Goal: Task Accomplishment & Management: Manage account settings

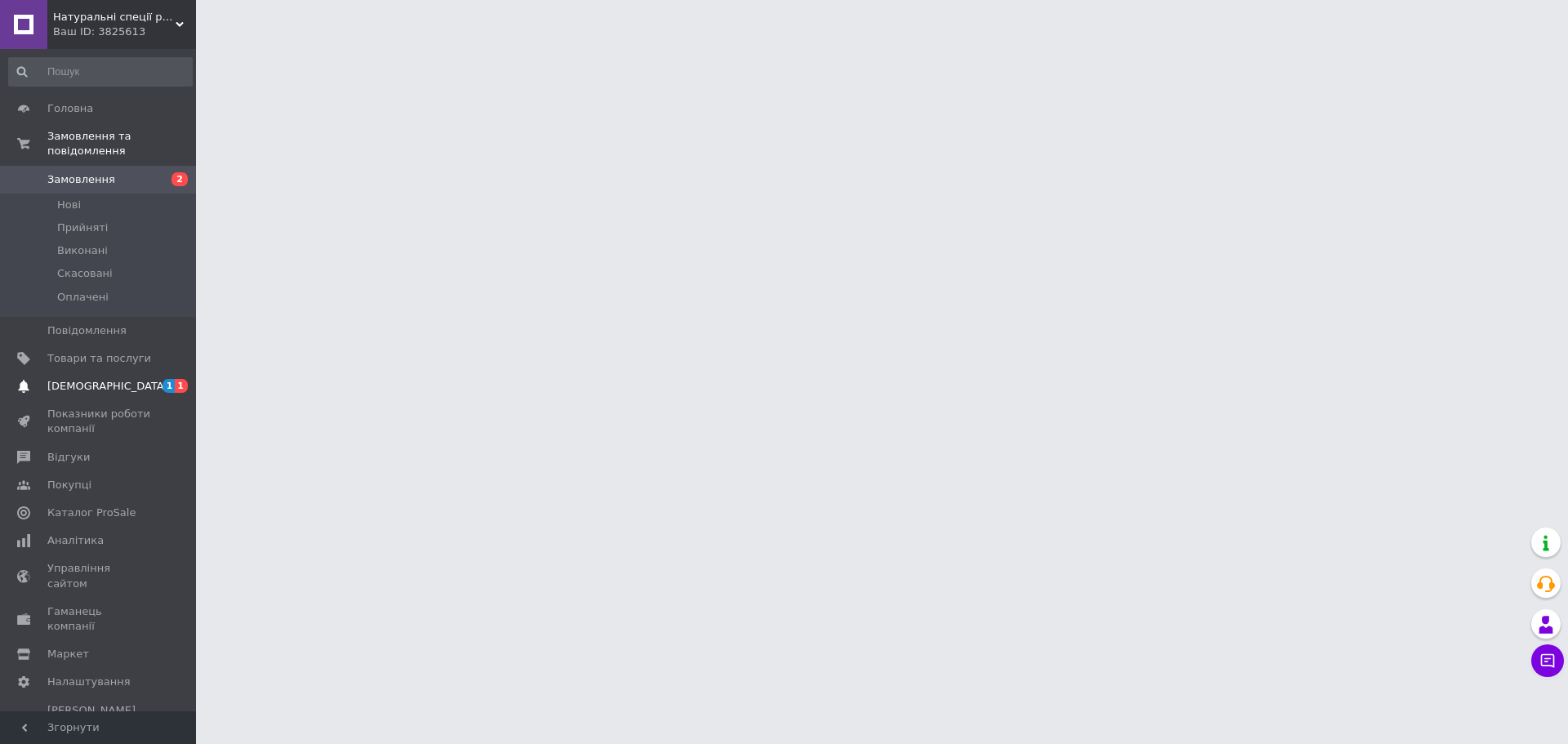
click at [144, 379] on span "[DEMOGRAPHIC_DATA]" at bounding box center [99, 385] width 104 height 14
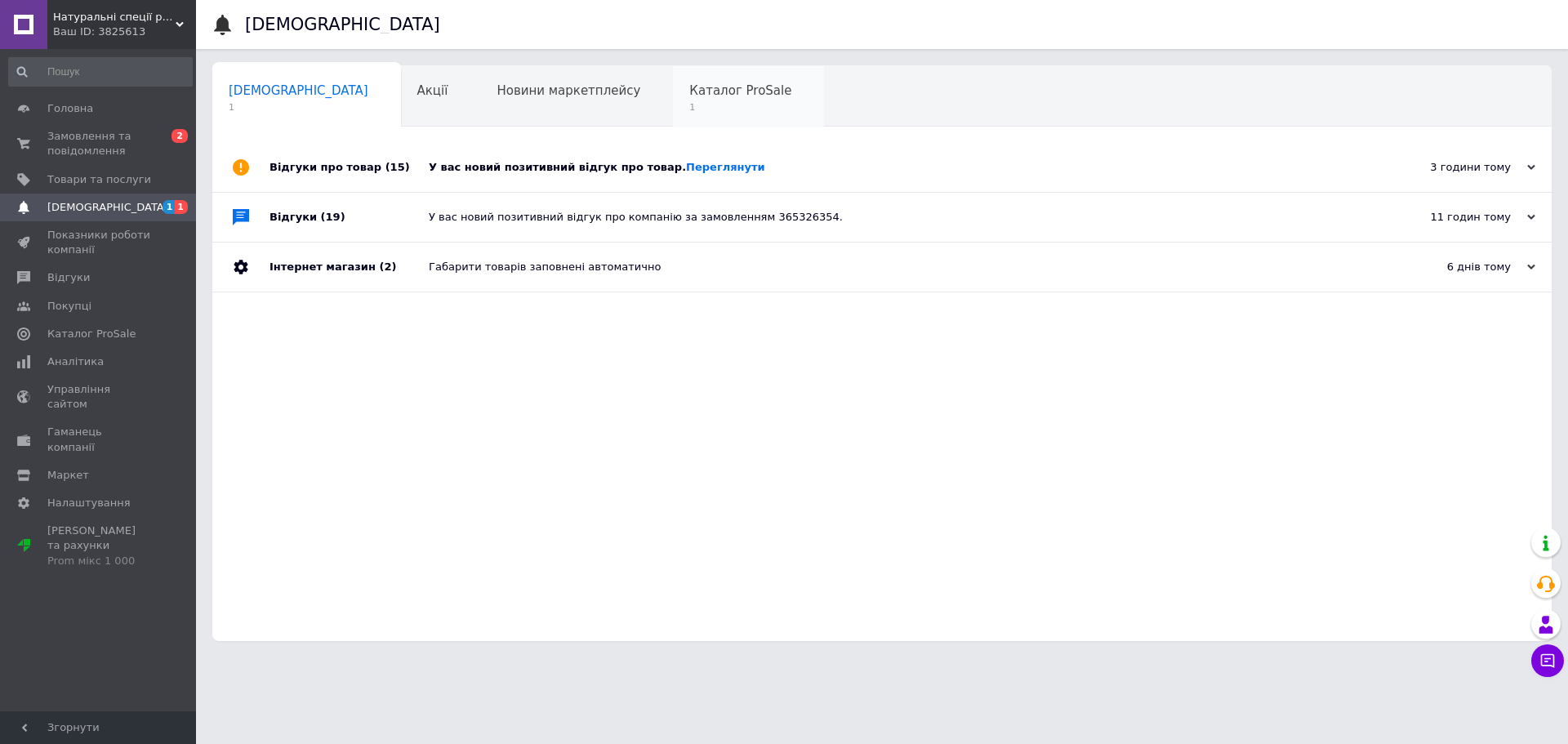
click at [690, 105] on span "1" at bounding box center [740, 107] width 102 height 12
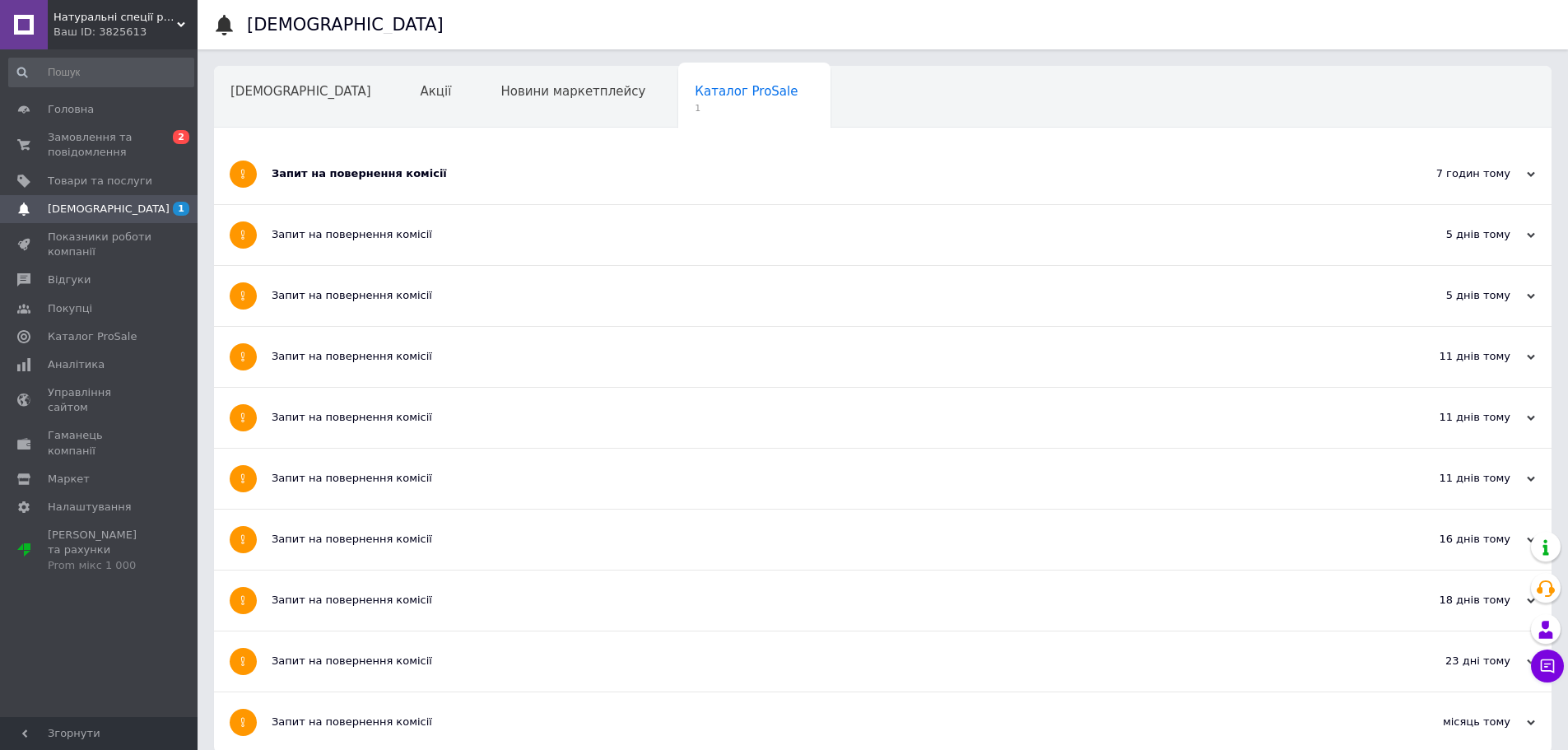
click at [593, 180] on div "Запит на повернення комісії" at bounding box center [821, 173] width 1099 height 14
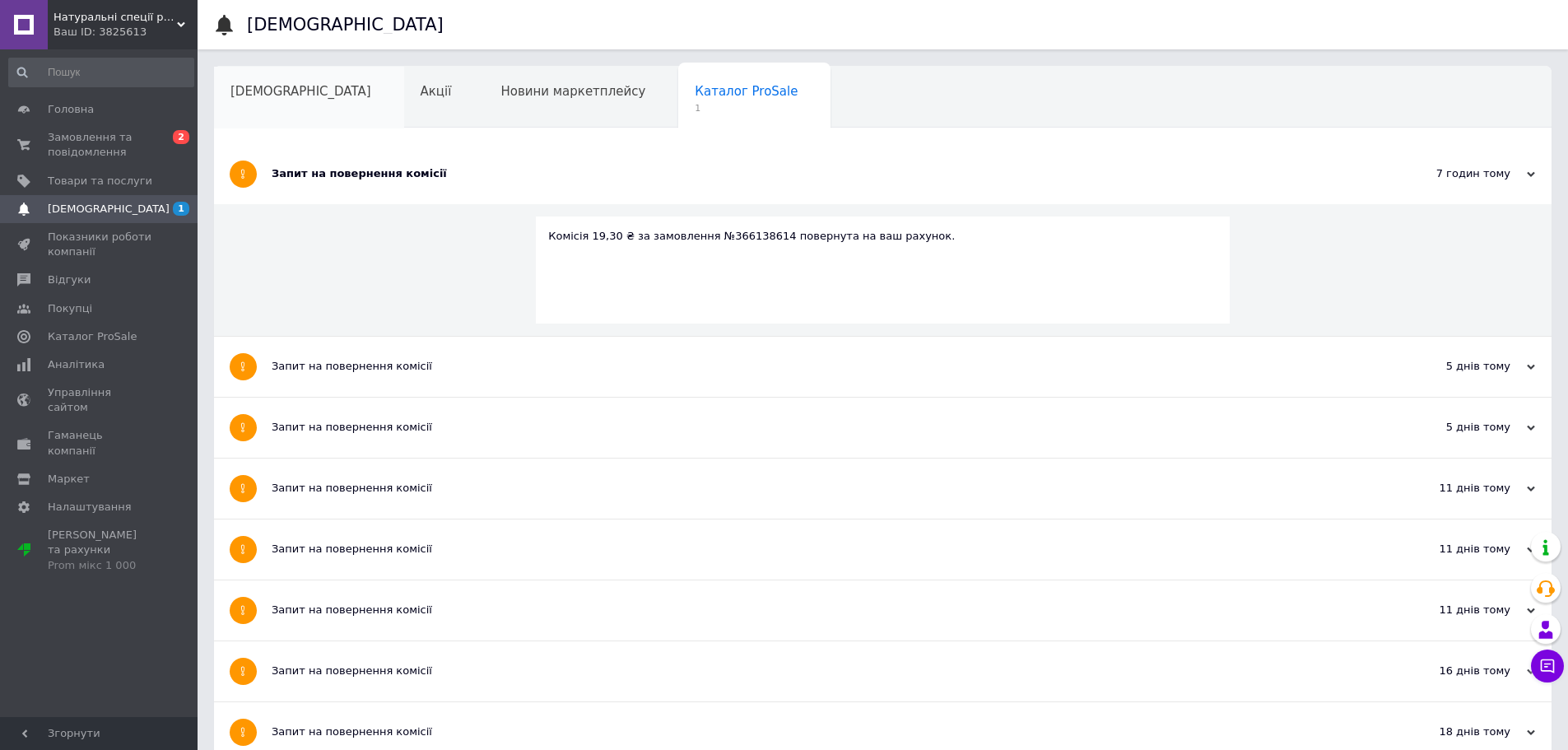
click at [290, 86] on span "[DEMOGRAPHIC_DATA]" at bounding box center [301, 91] width 141 height 14
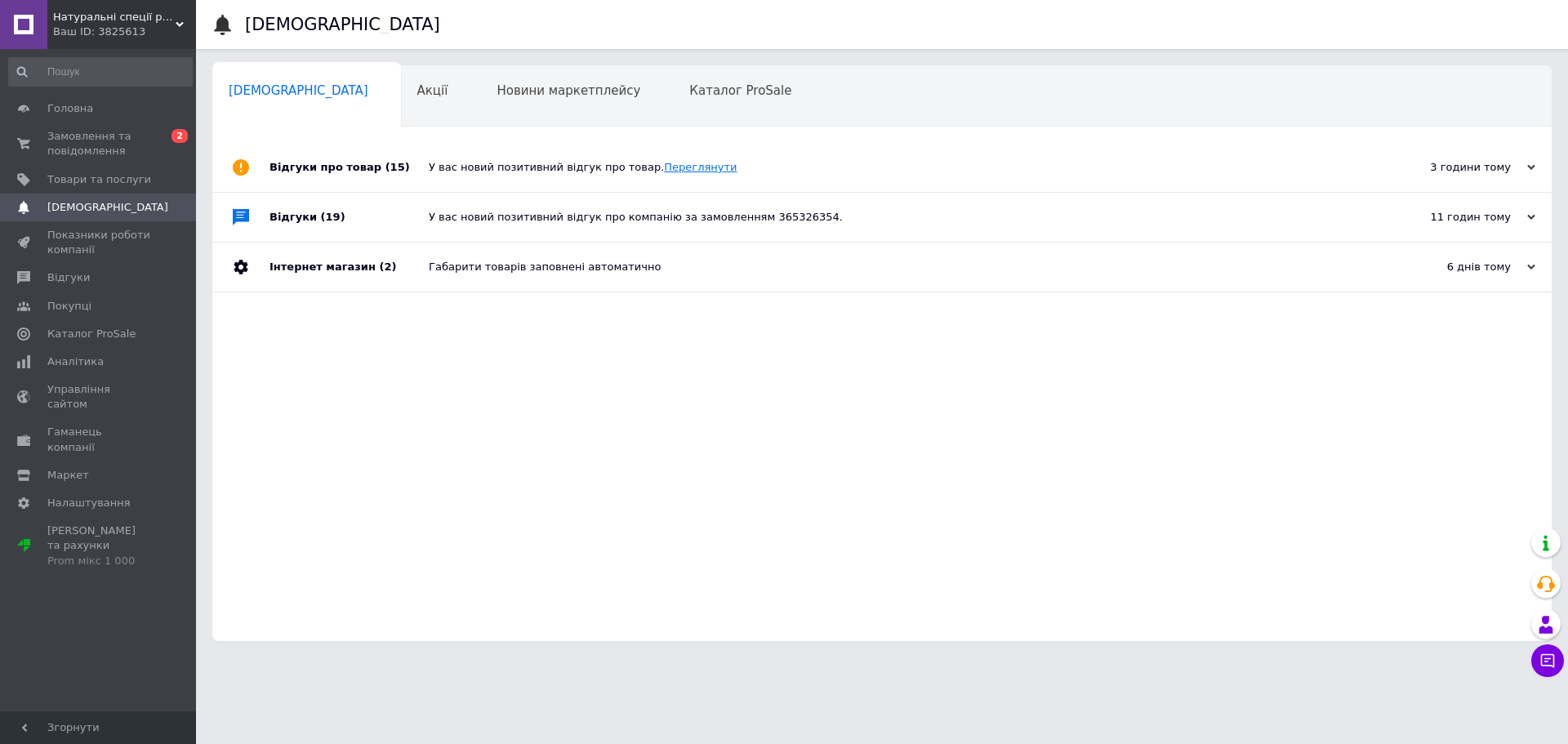
click at [672, 171] on link "Переглянути" at bounding box center [700, 167] width 73 height 12
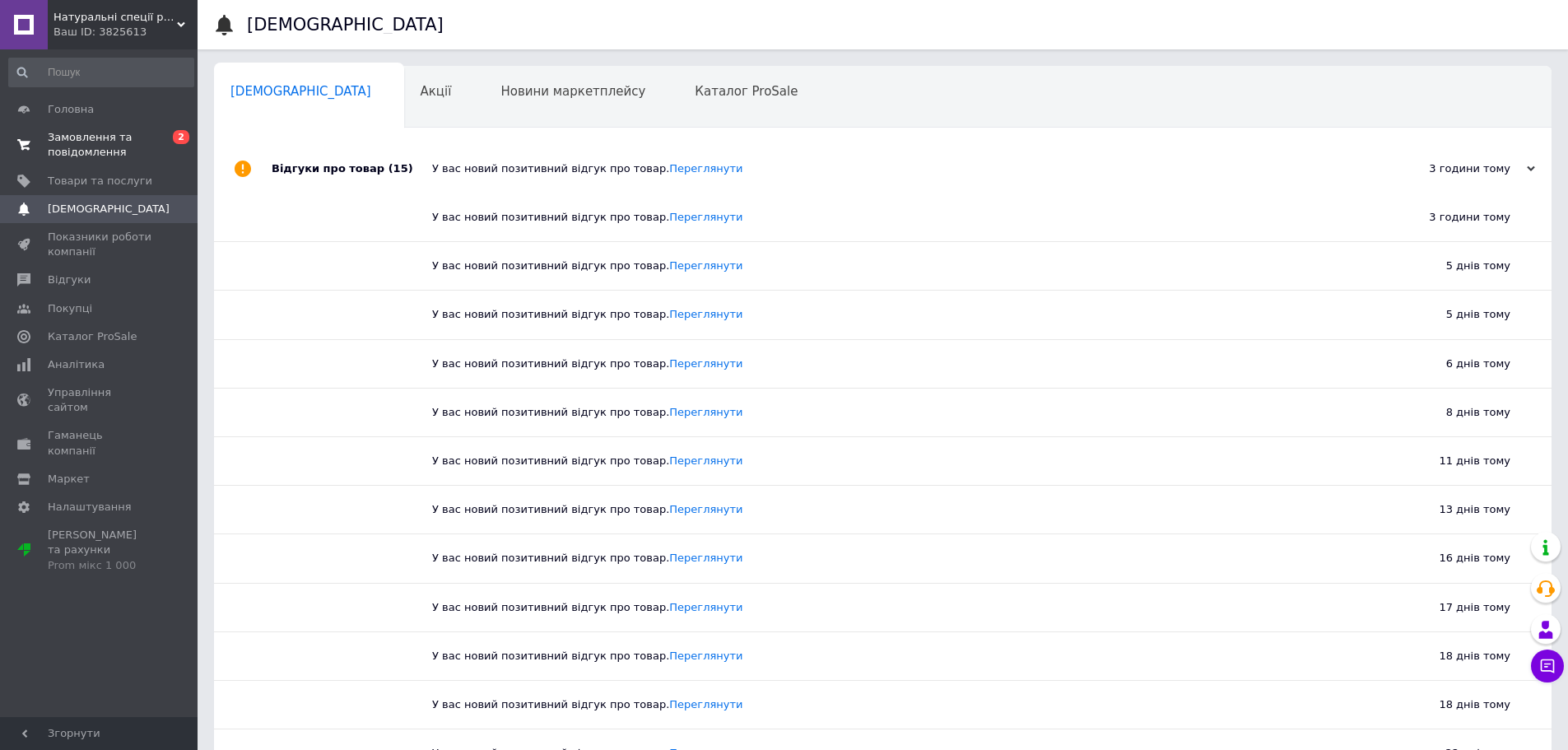
click at [71, 153] on span "Замовлення та повідомлення" at bounding box center [100, 145] width 104 height 30
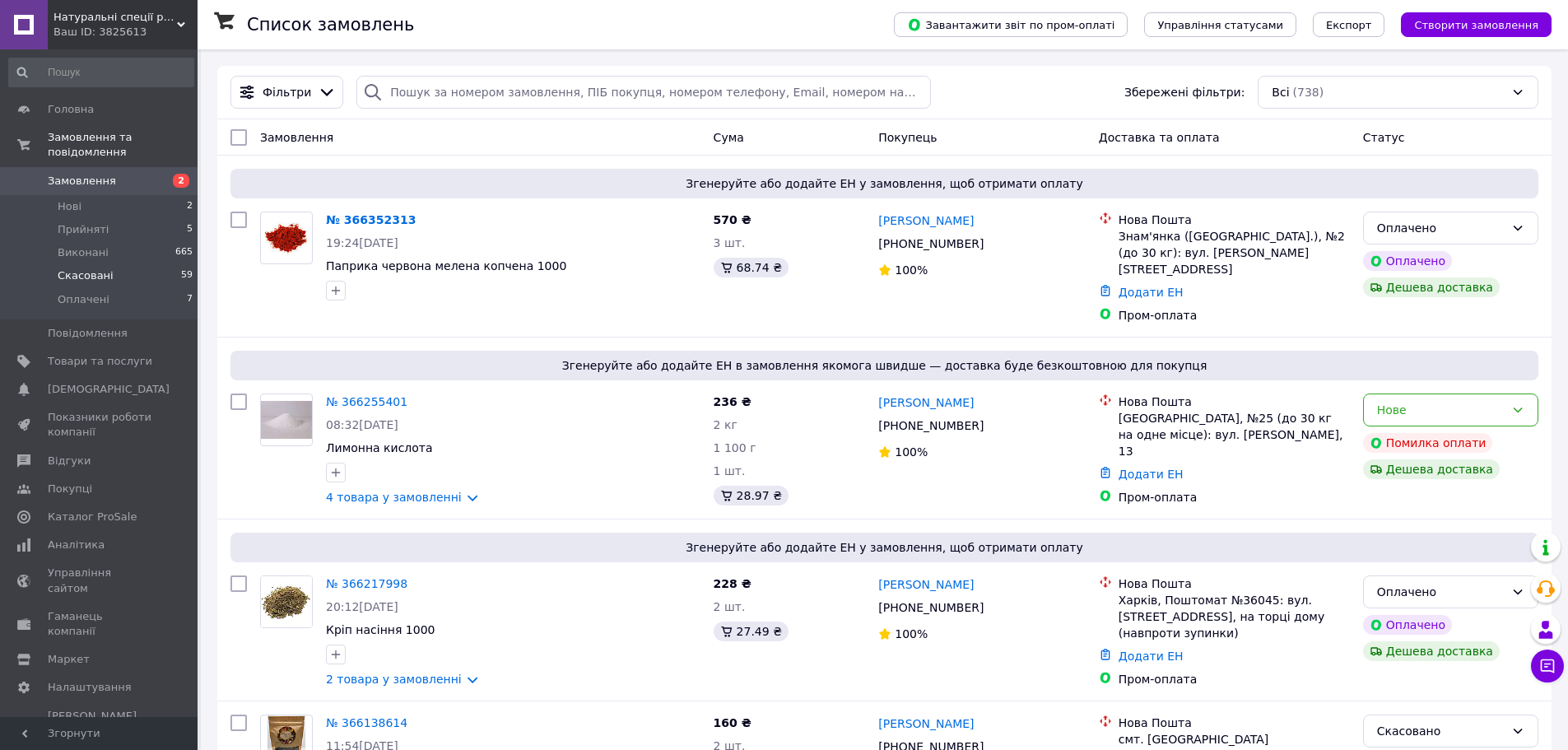
click at [90, 269] on span "Скасовані" at bounding box center [86, 275] width 56 height 14
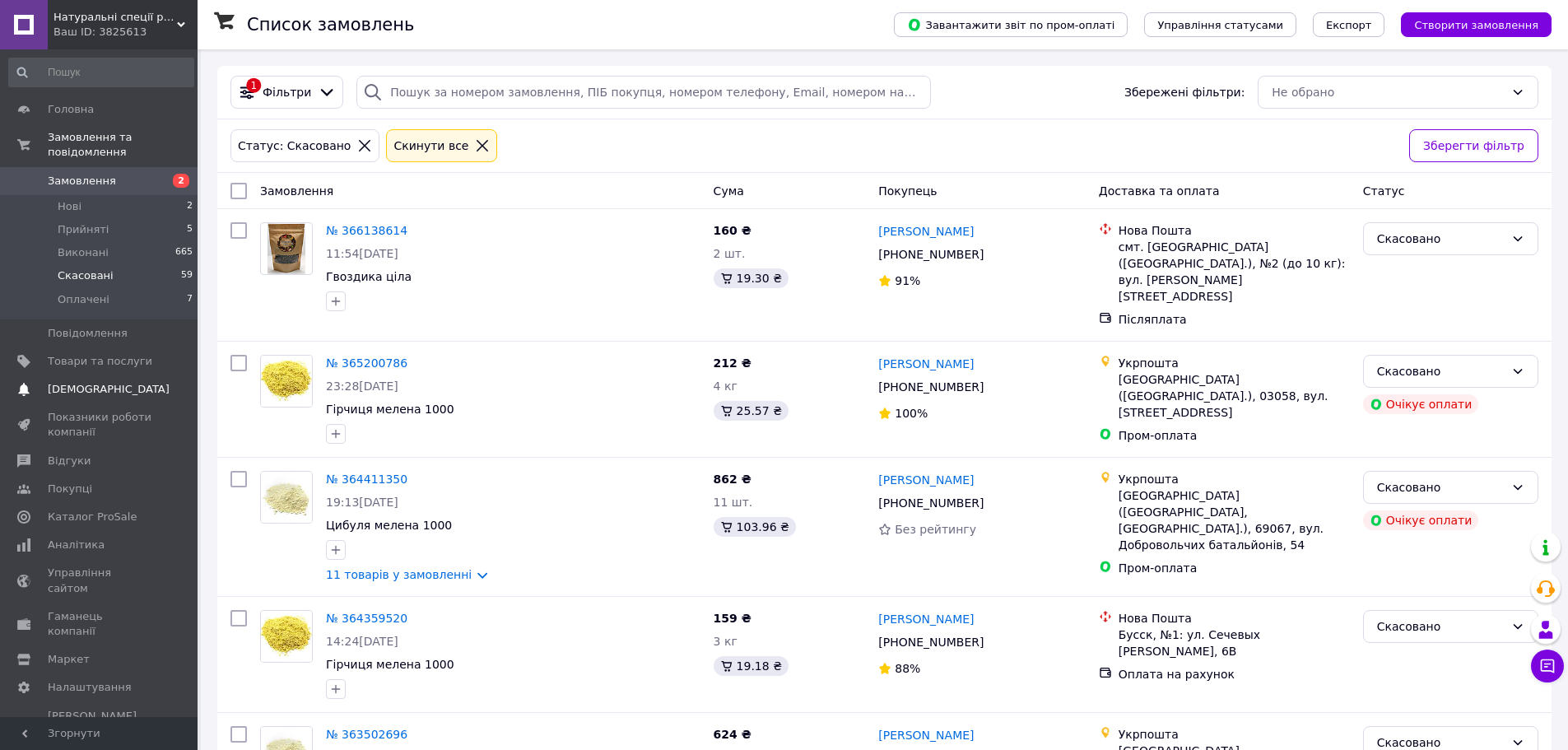
click at [102, 382] on span "[DEMOGRAPHIC_DATA]" at bounding box center [108, 389] width 122 height 14
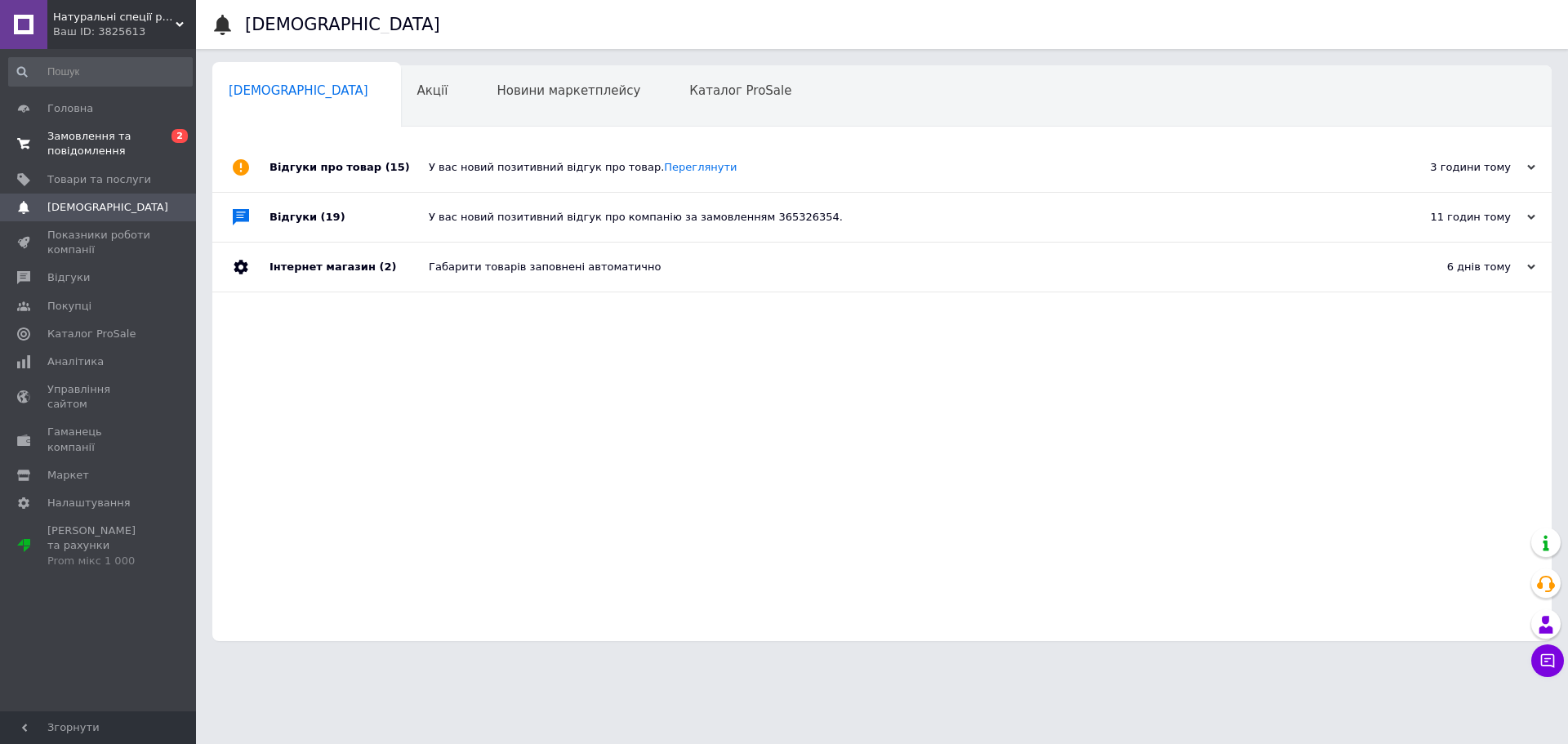
click at [85, 151] on span "Замовлення та повідомлення" at bounding box center [99, 144] width 104 height 30
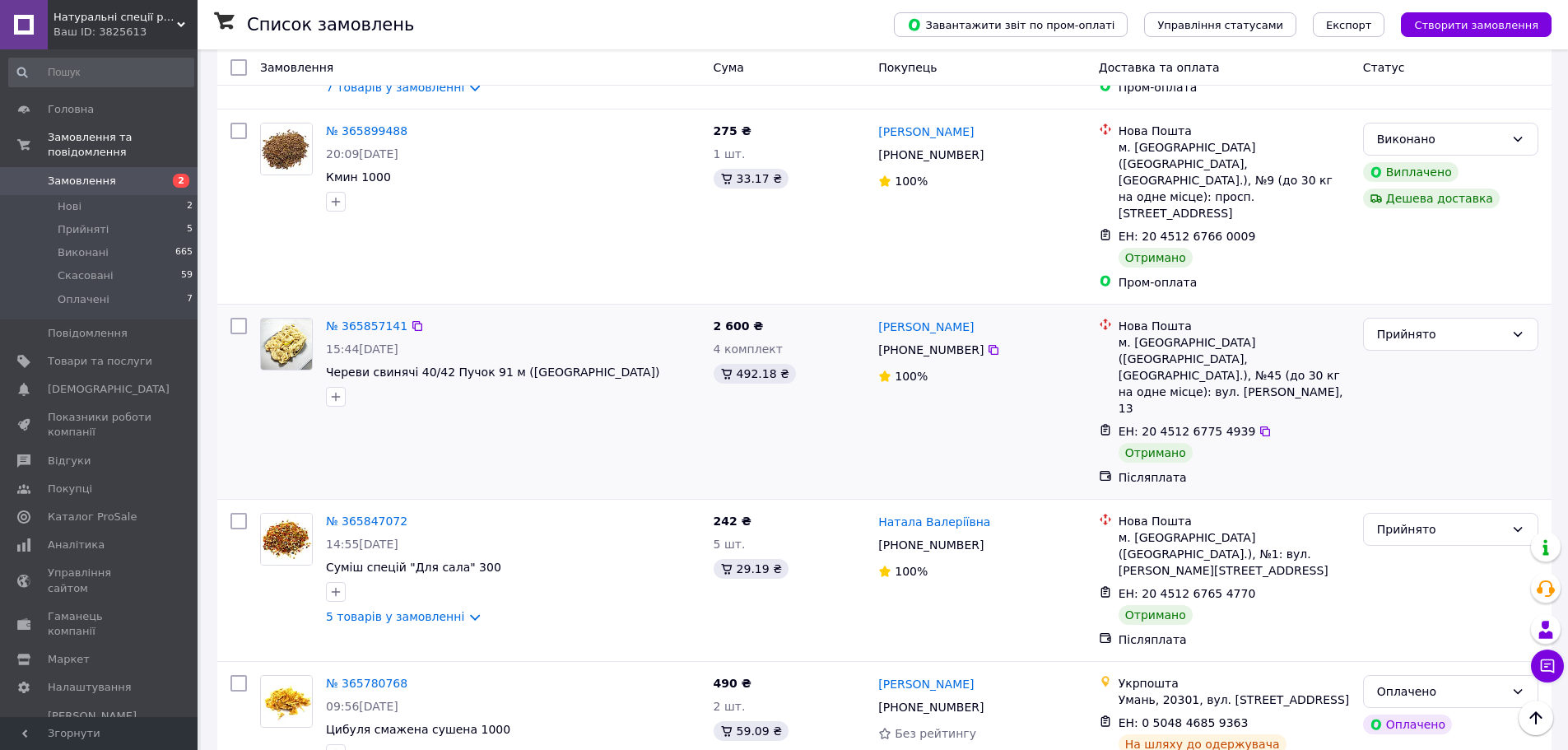
scroll to position [1070, 0]
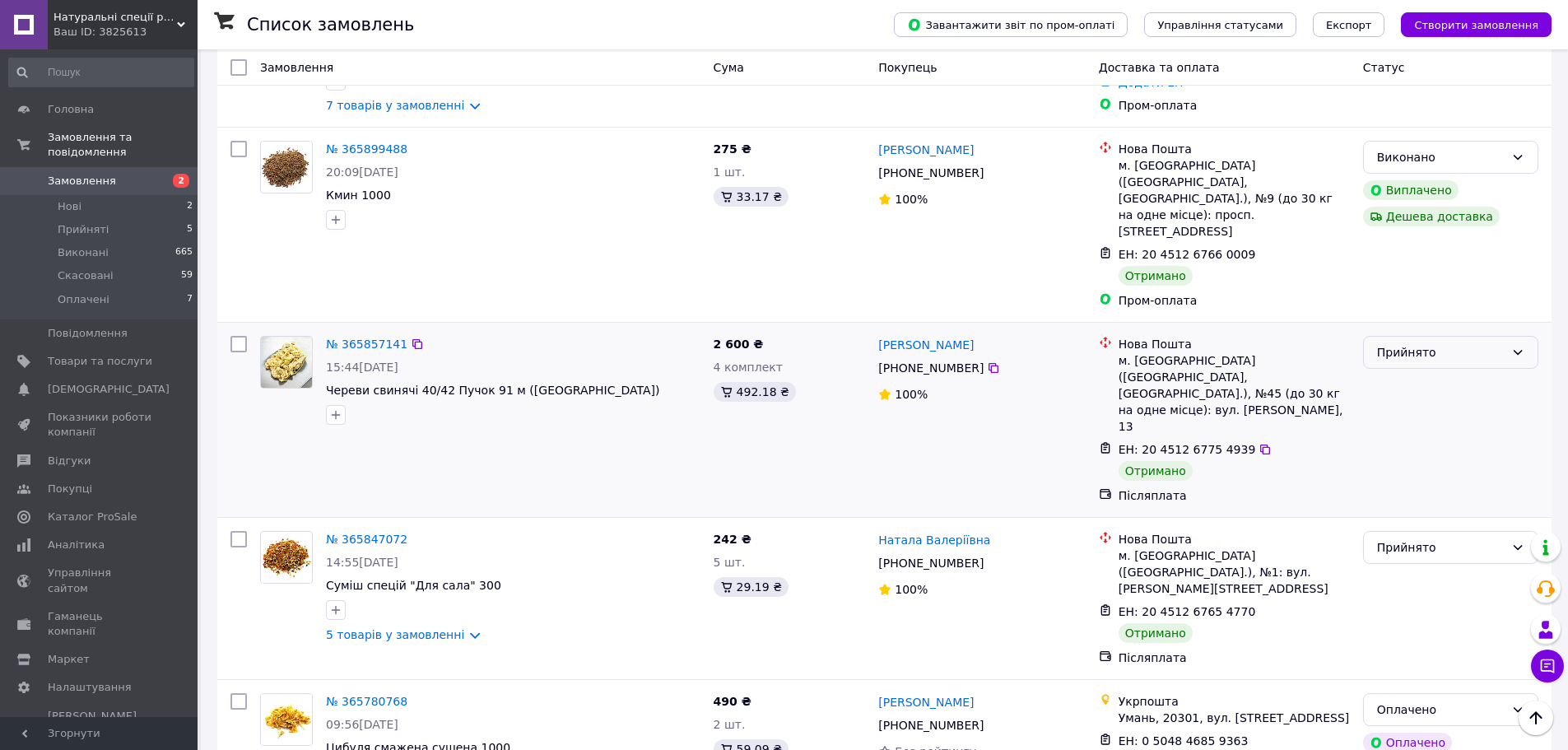
click at [1470, 335] on div "Прийнято" at bounding box center [1450, 352] width 175 height 33
click at [1458, 297] on li "Виконано" at bounding box center [1451, 306] width 174 height 30
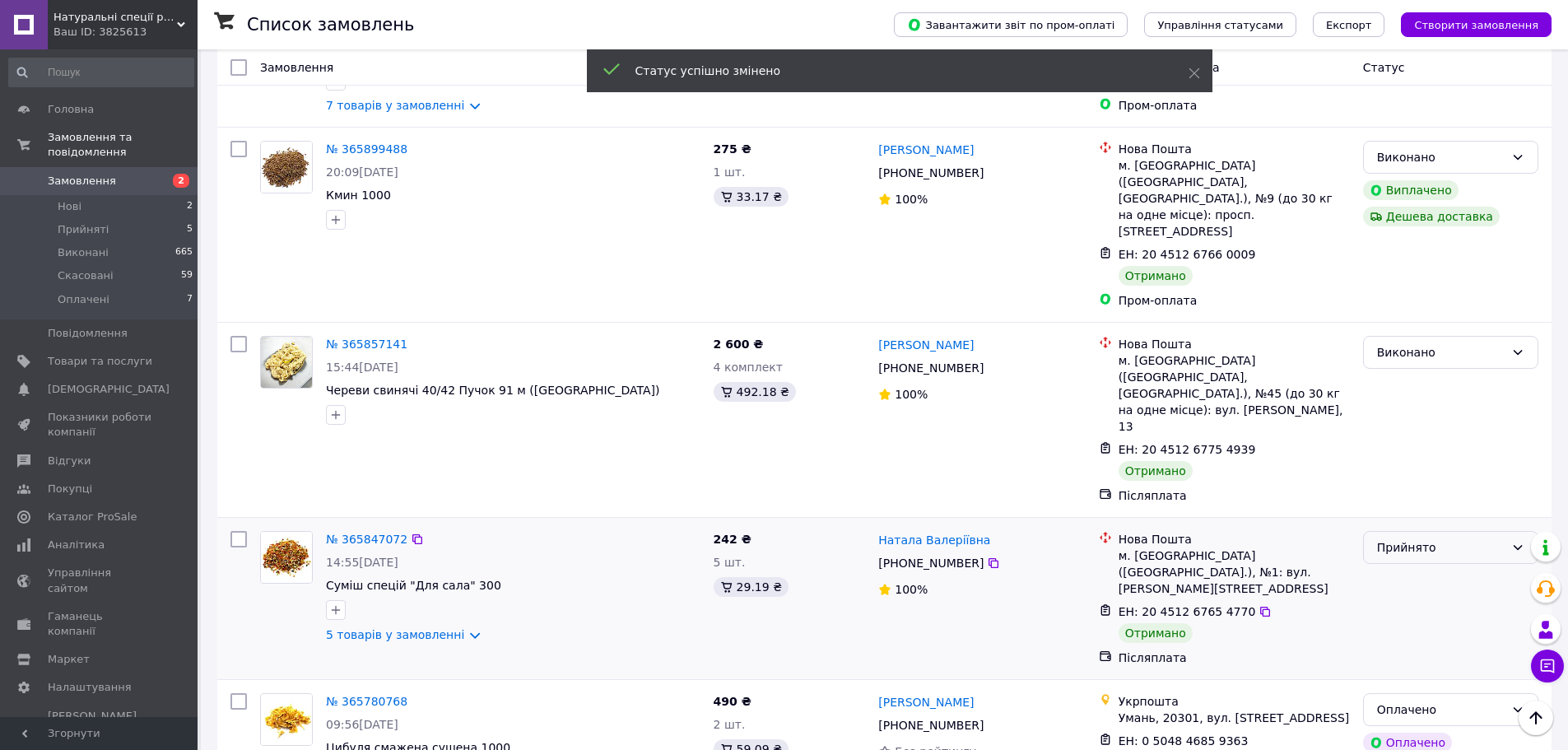
click at [1421, 538] on div "Прийнято" at bounding box center [1440, 547] width 128 height 18
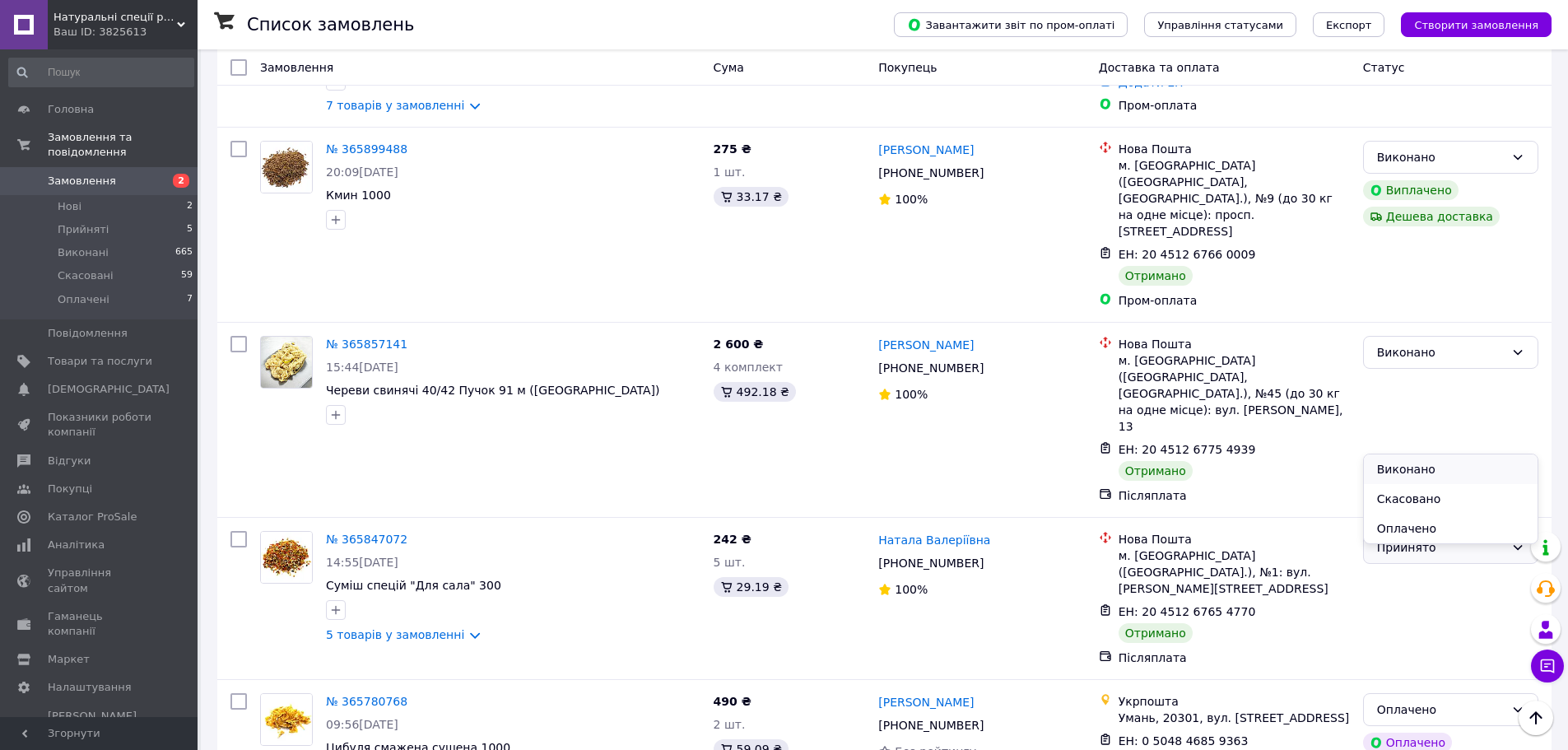
click at [1408, 463] on li "Виконано" at bounding box center [1451, 469] width 174 height 30
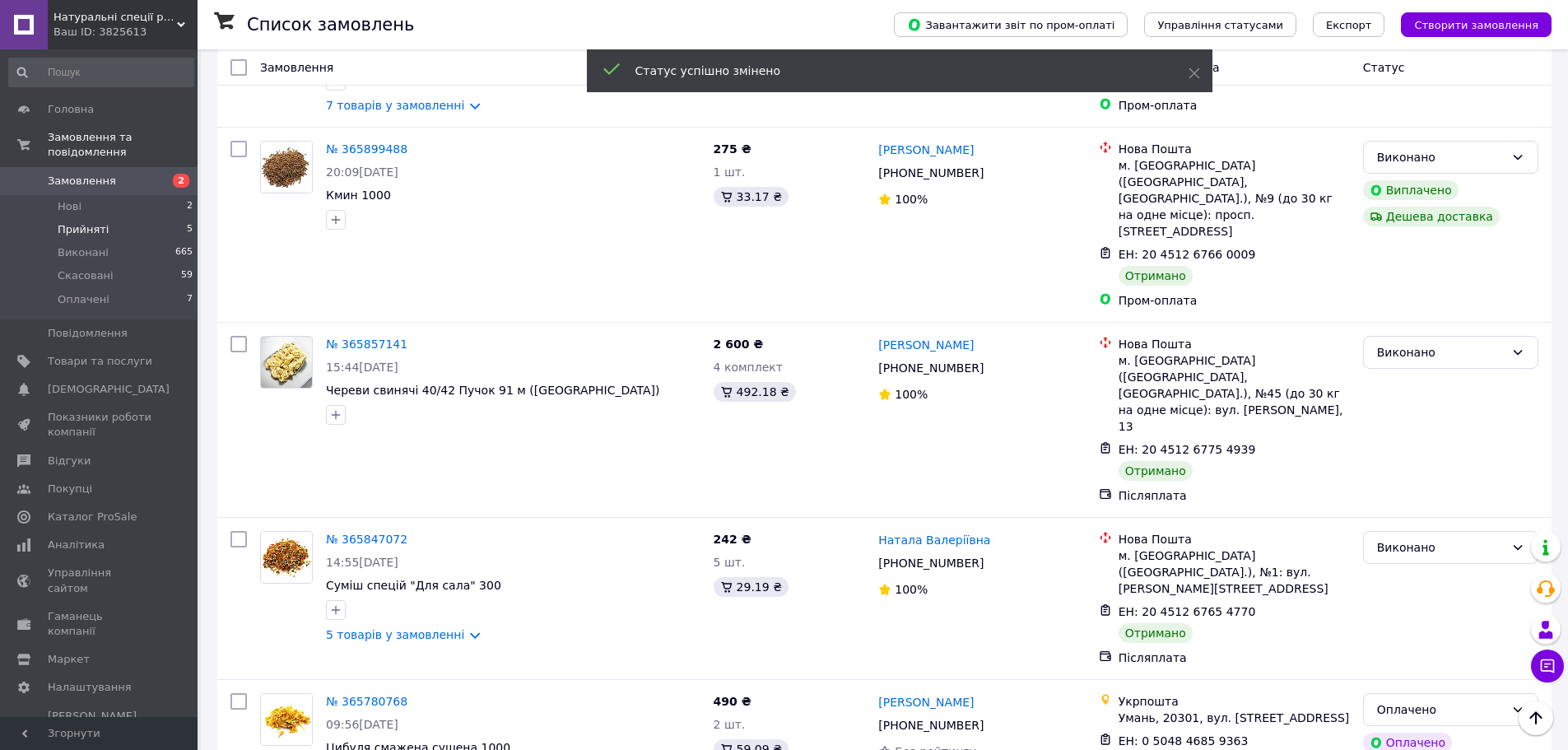
click at [84, 222] on span "Прийняті" at bounding box center [83, 229] width 51 height 14
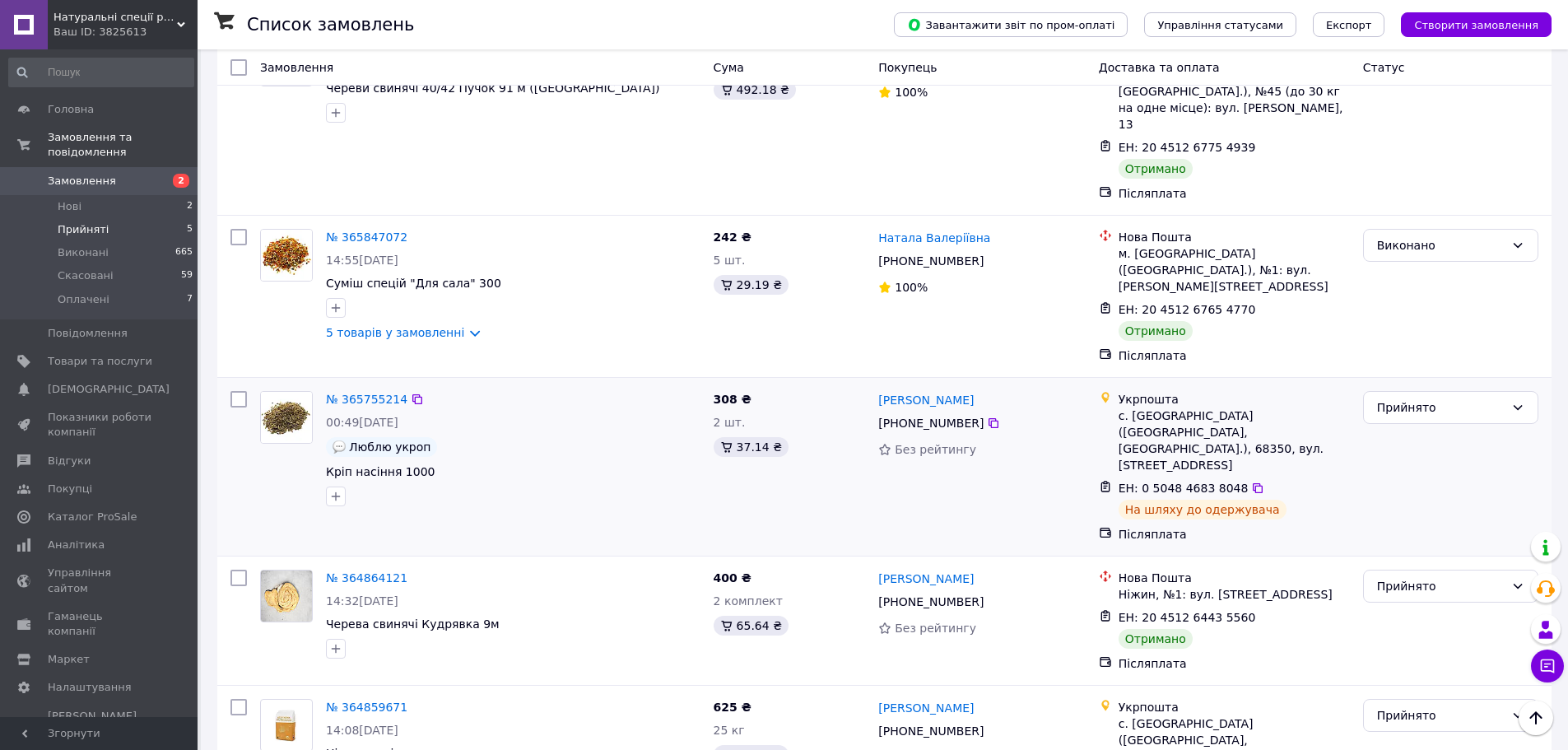
scroll to position [204, 0]
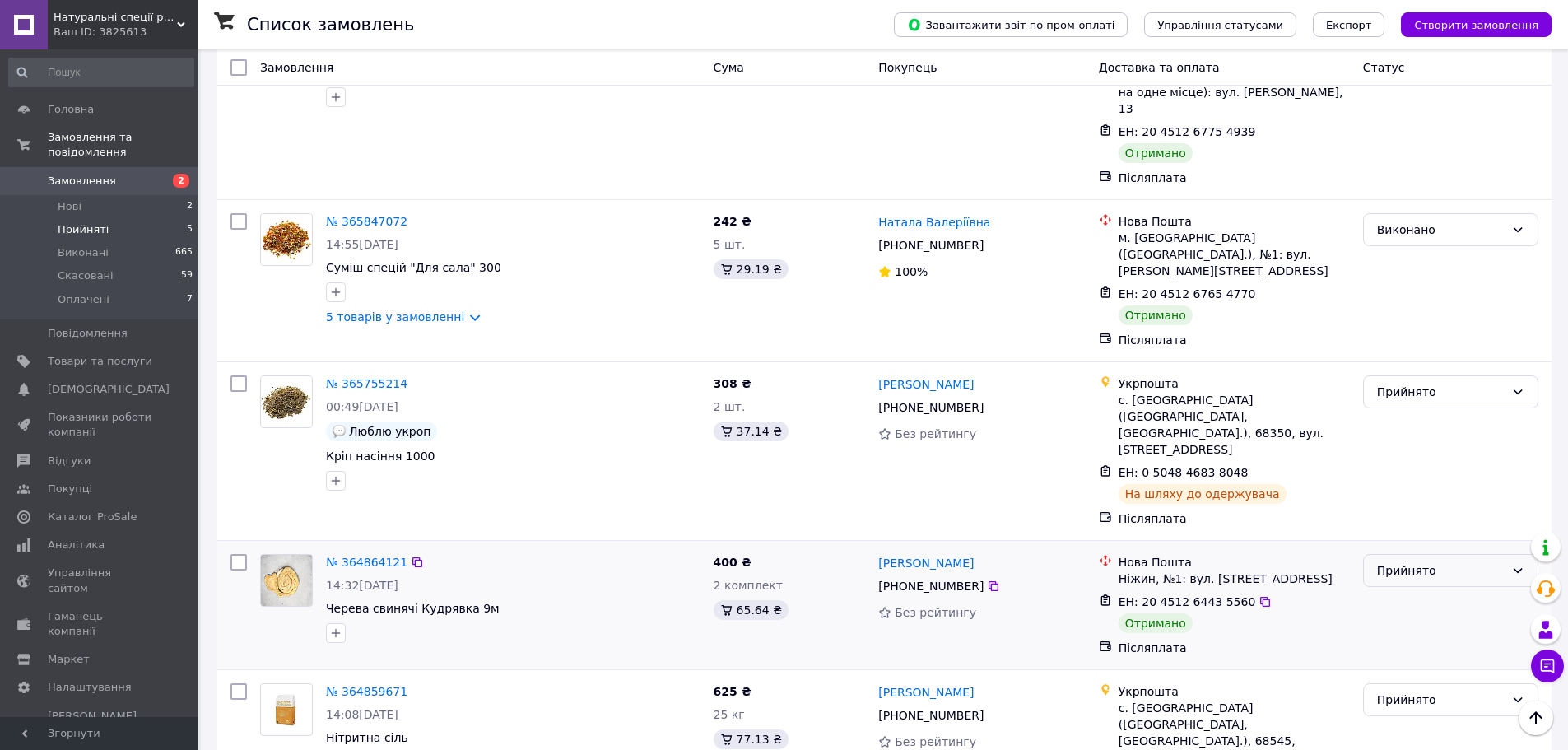
click at [1405, 562] on div "Прийнято" at bounding box center [1440, 570] width 128 height 18
click at [1399, 518] on li "Виконано" at bounding box center [1451, 524] width 174 height 30
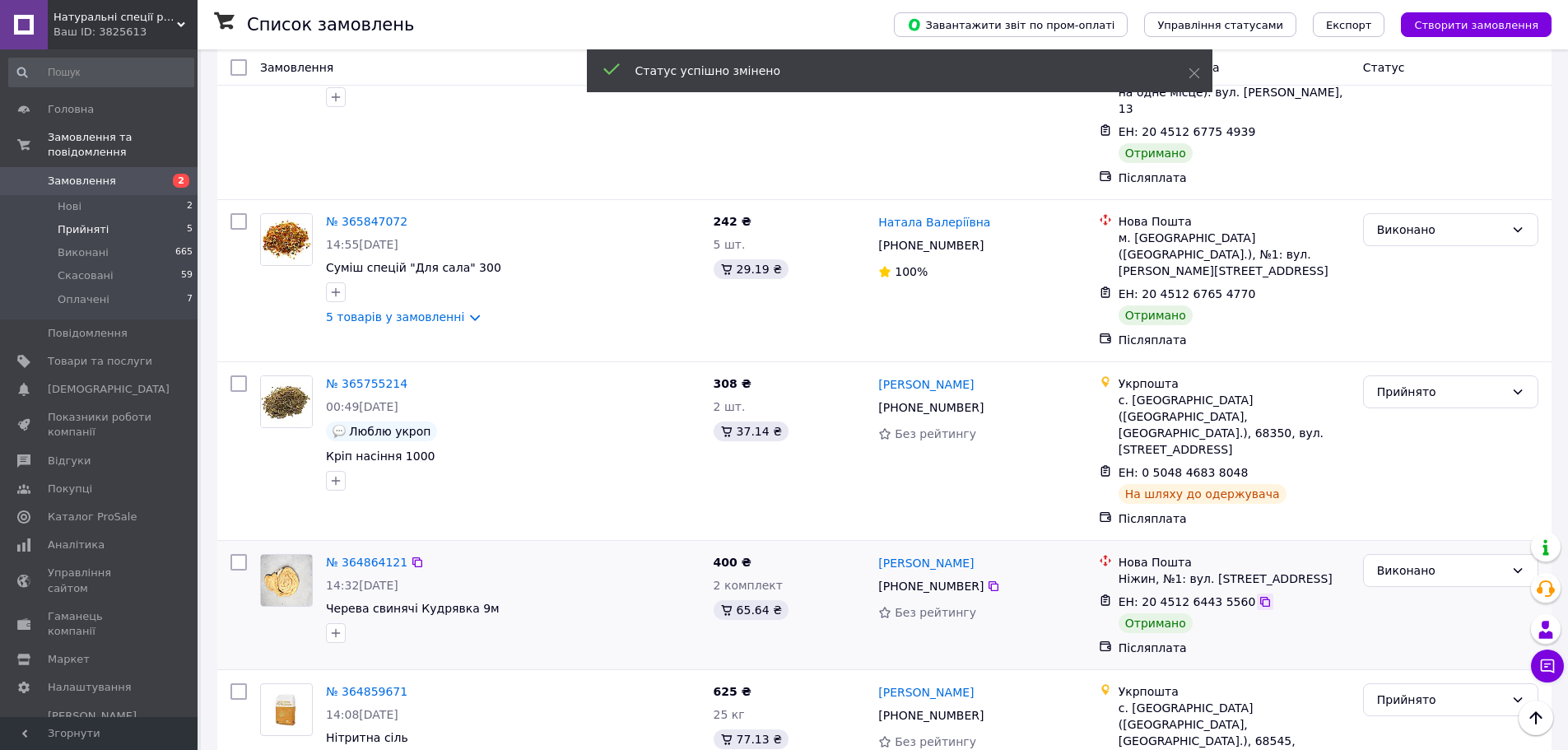
click at [1261, 596] on icon at bounding box center [1265, 601] width 10 height 10
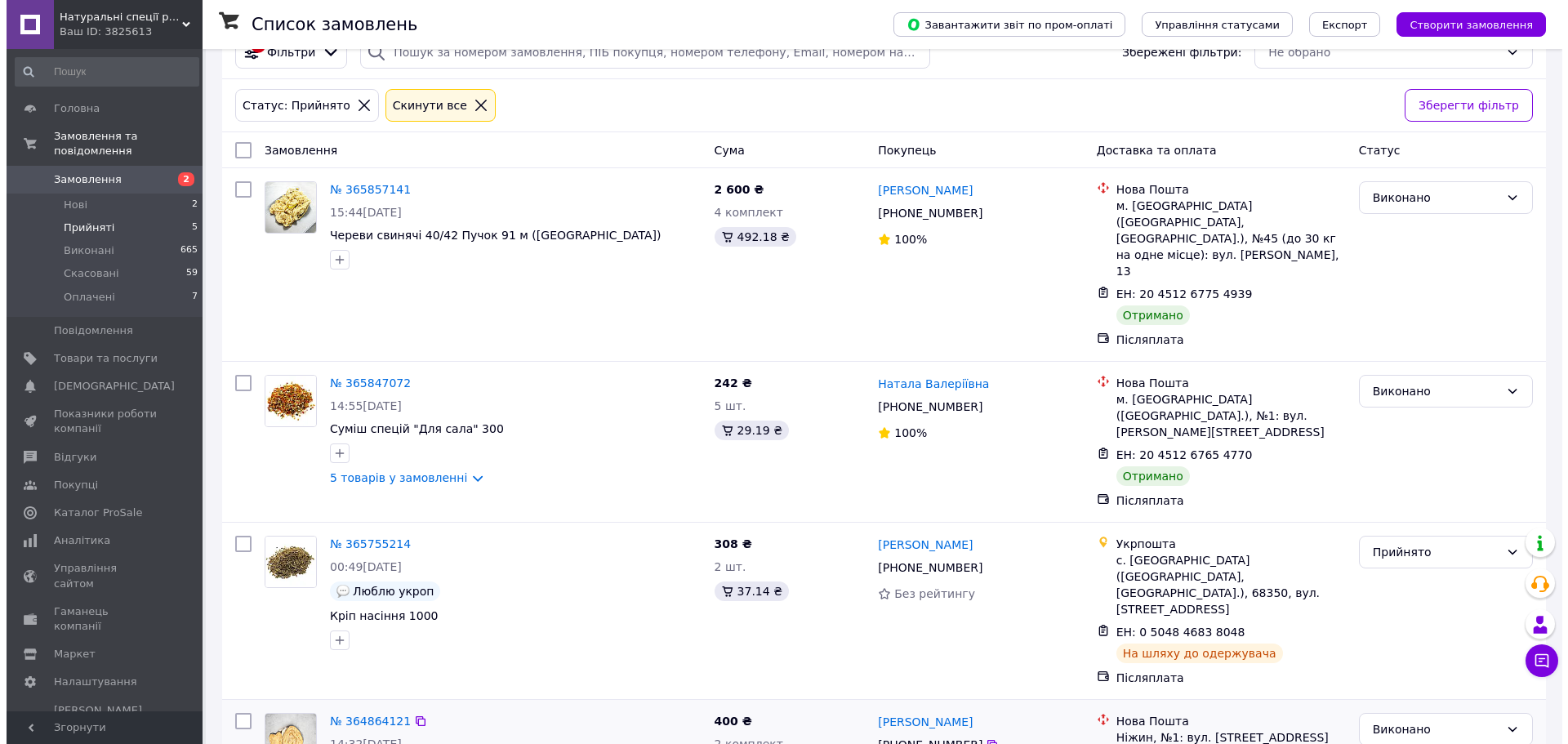
scroll to position [0, 0]
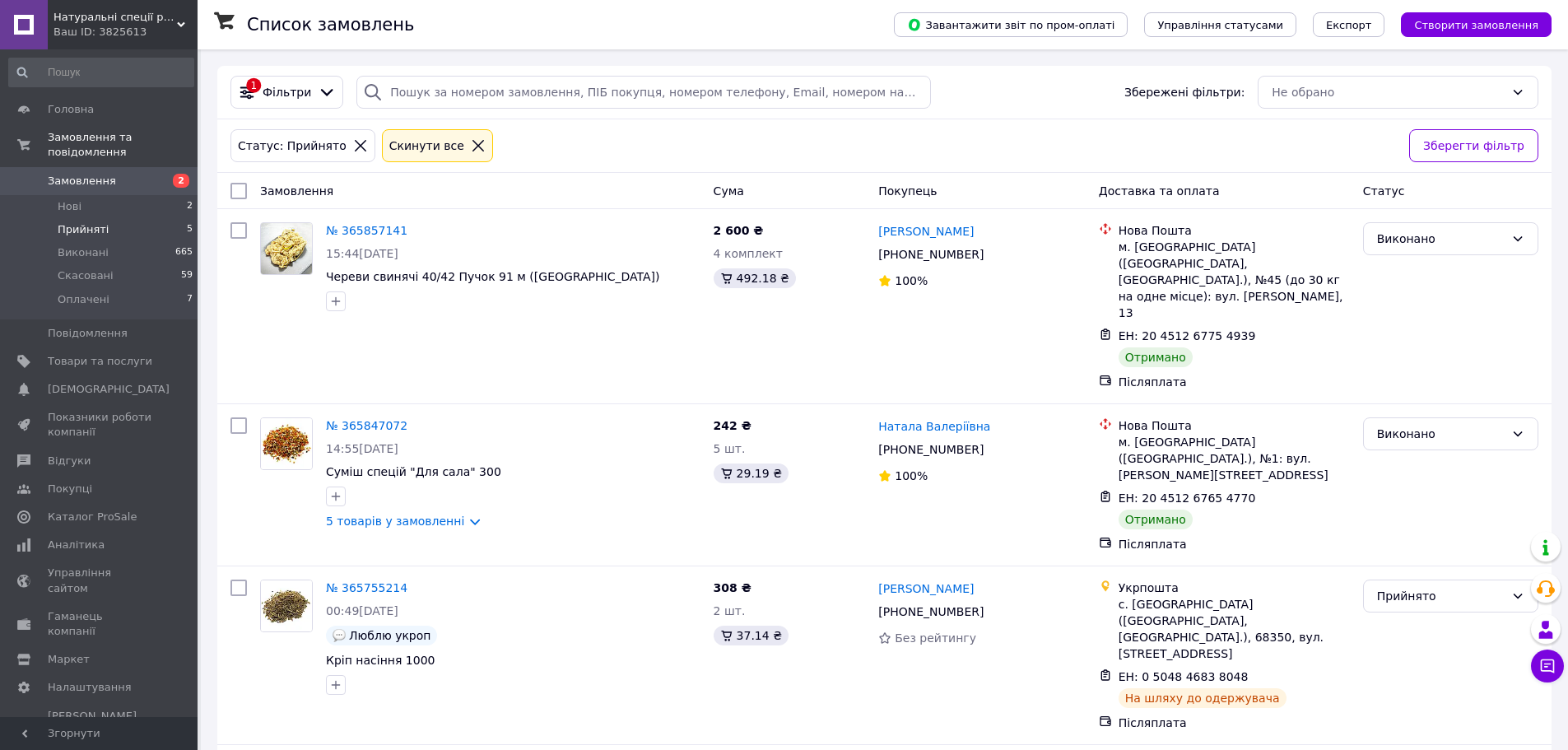
click at [92, 174] on span "Замовлення" at bounding box center [81, 181] width 69 height 14
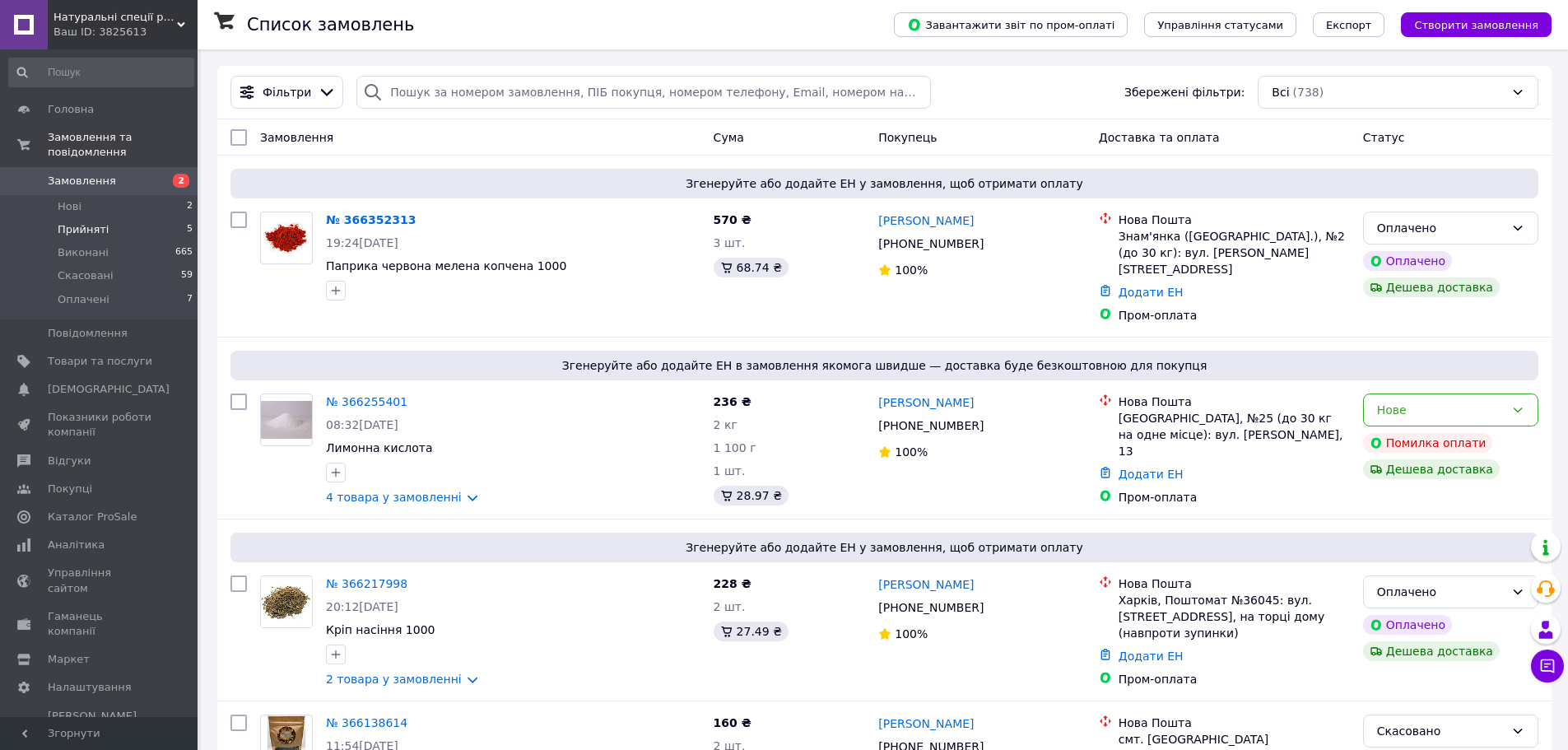
click at [121, 218] on li "Прийняті 5" at bounding box center [101, 230] width 202 height 23
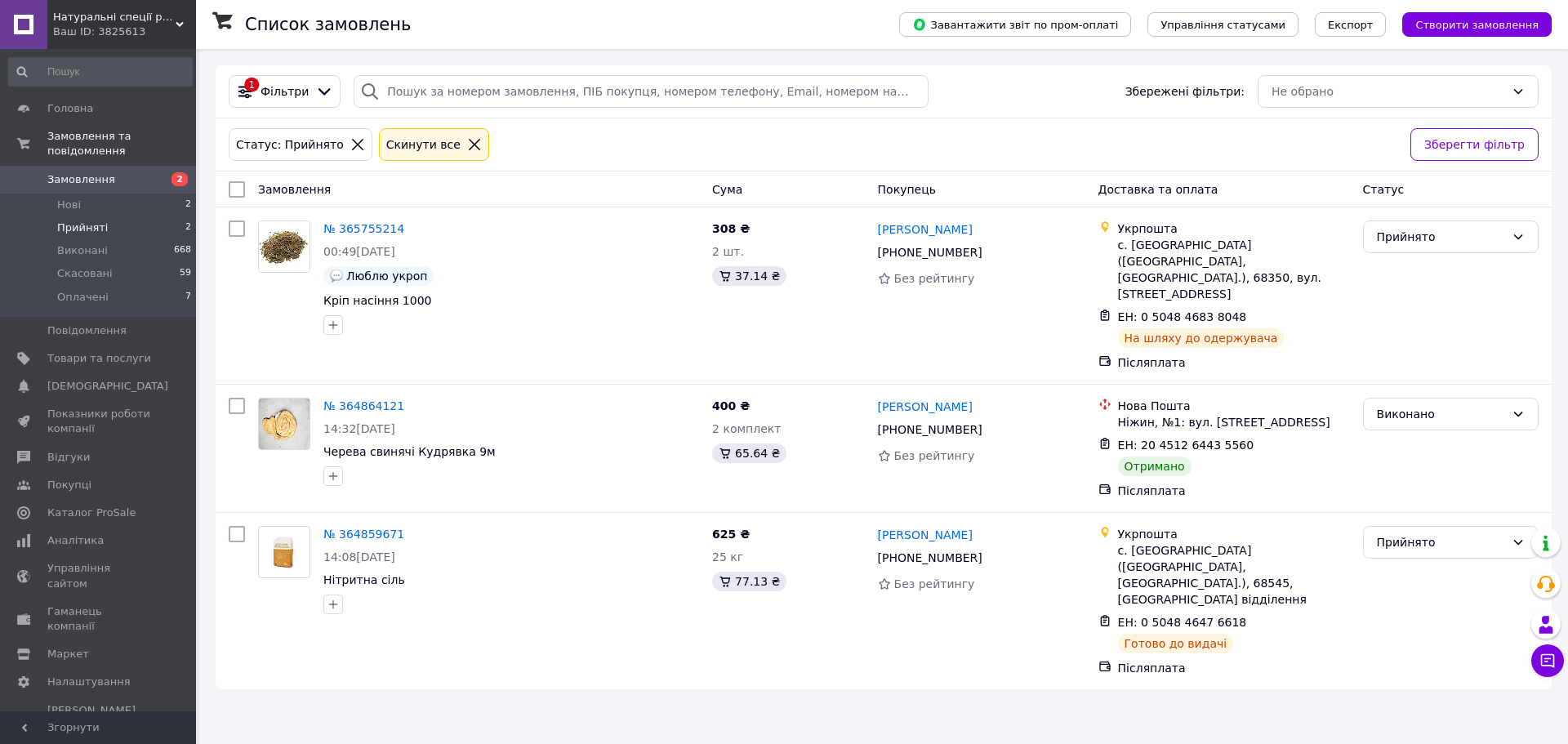
click at [350, 151] on icon at bounding box center [357, 144] width 14 height 14
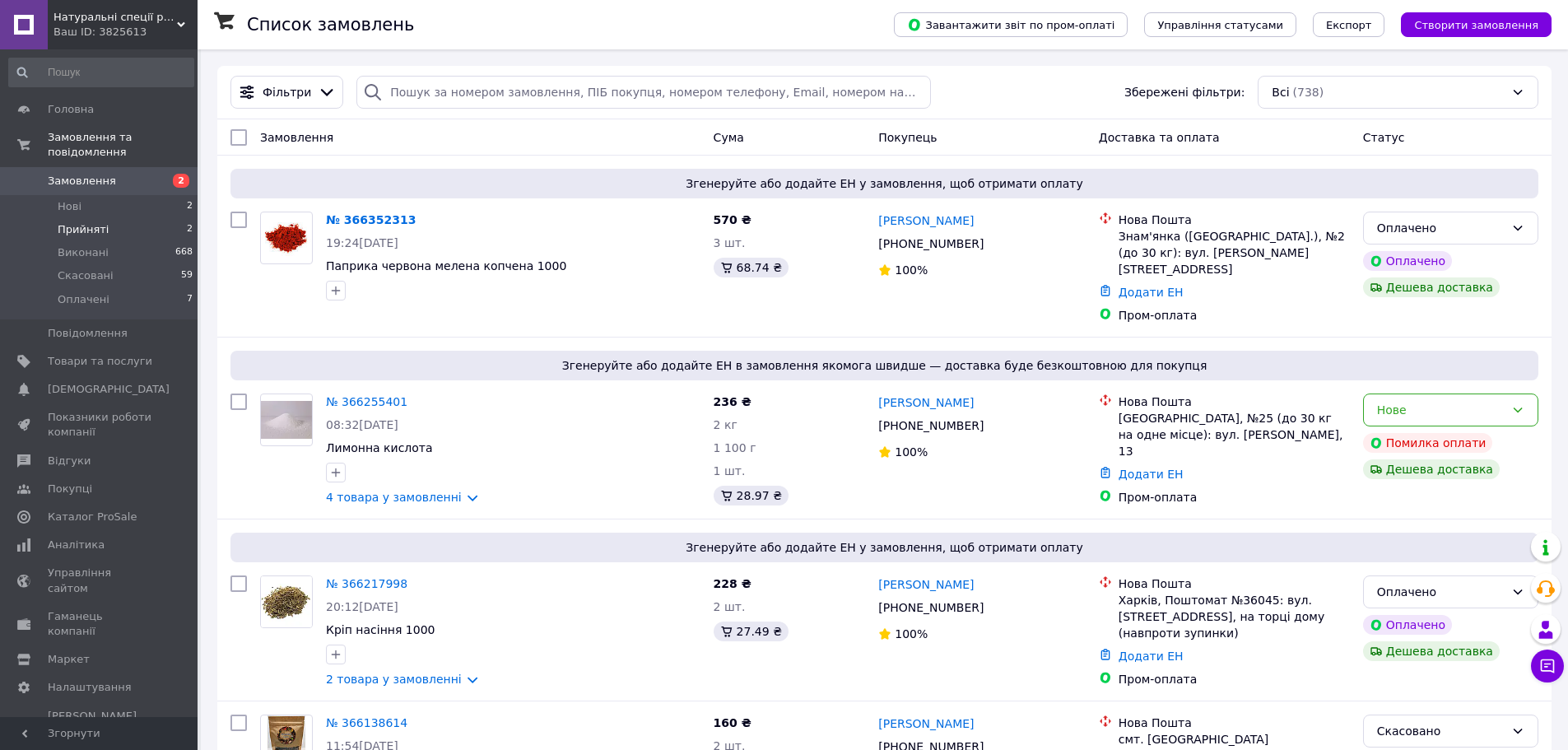
click at [112, 218] on li "Прийняті 2" at bounding box center [101, 230] width 202 height 23
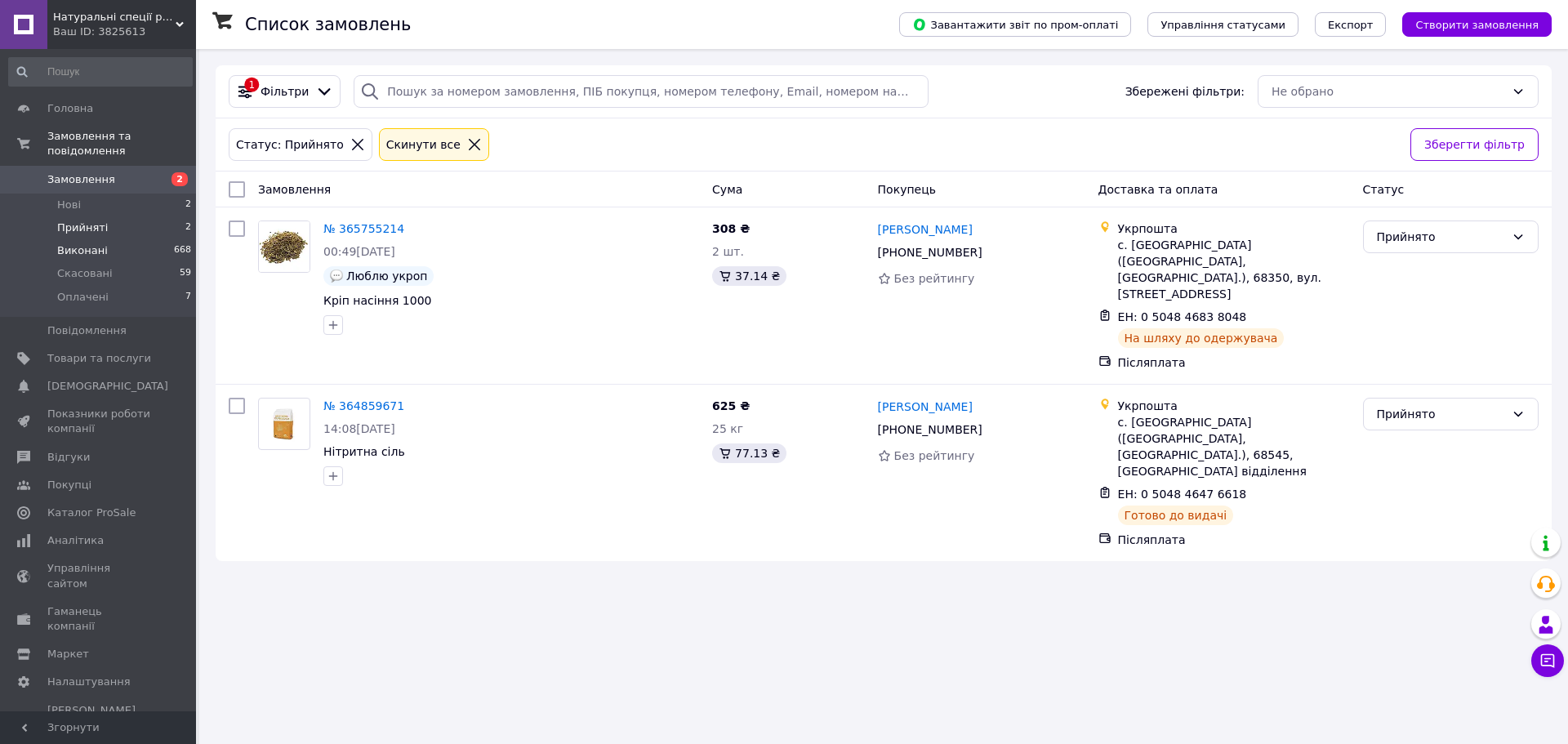
click at [79, 244] on span "Виконані" at bounding box center [82, 250] width 51 height 14
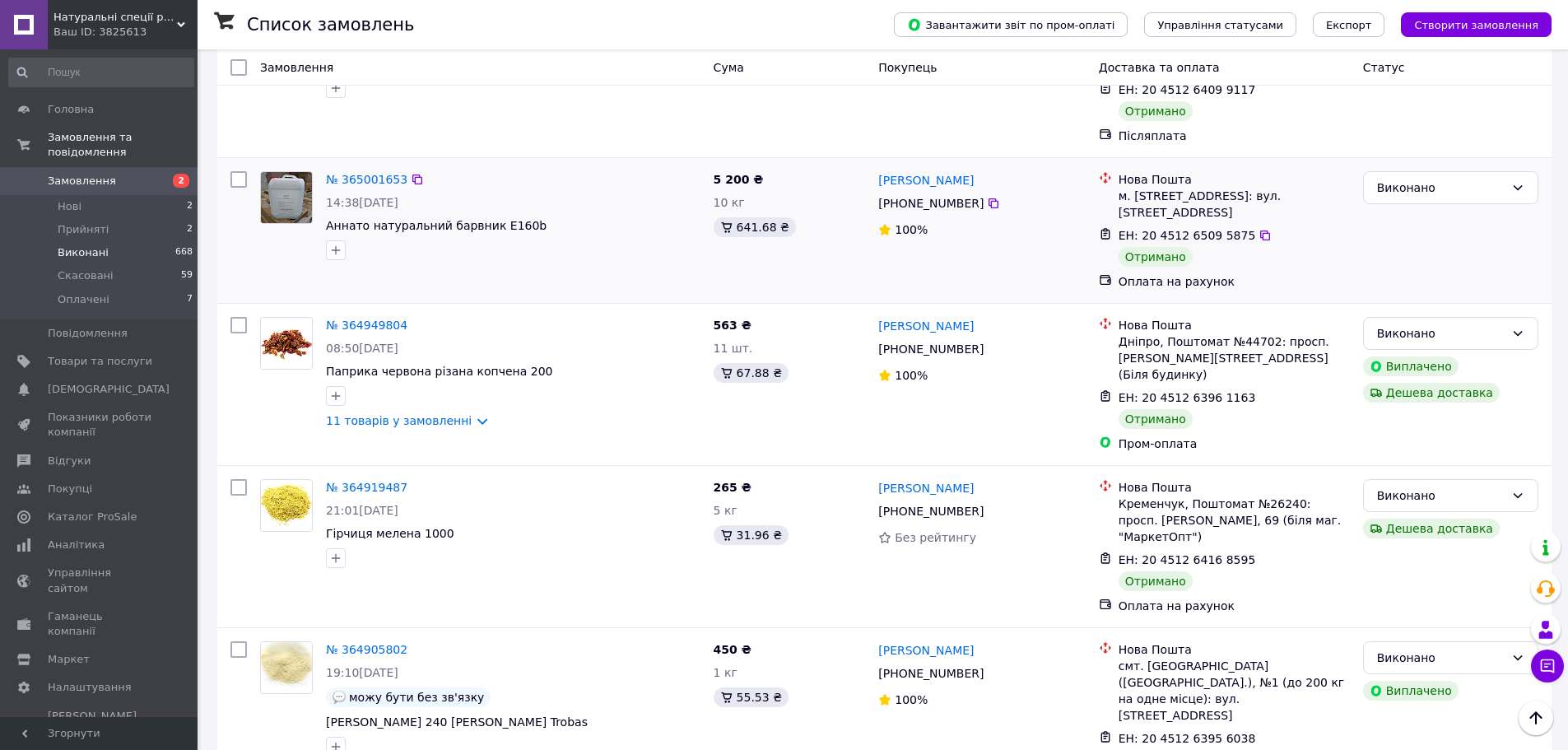
scroll to position [2526, 0]
